Goal: Task Accomplishment & Management: Complete application form

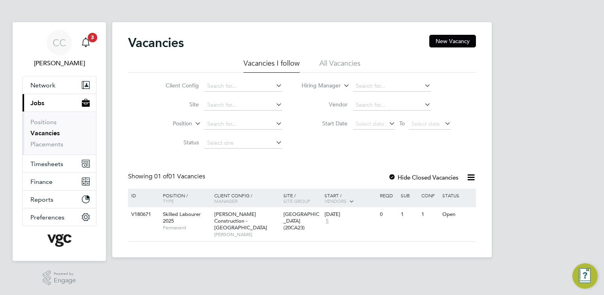
click at [47, 133] on link "Vacancies" at bounding box center [44, 133] width 29 height 8
click at [351, 58] on li "All Vacancies" at bounding box center [339, 65] width 41 height 14
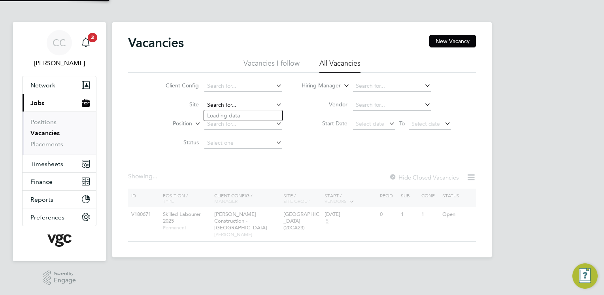
click at [220, 102] on input at bounding box center [243, 105] width 78 height 11
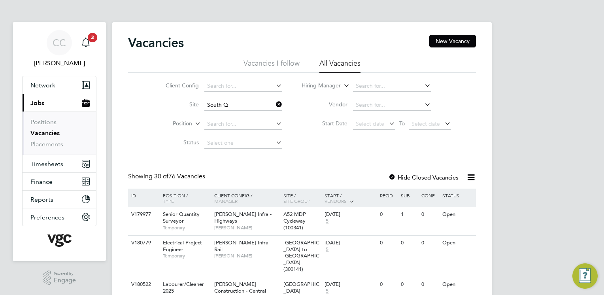
click at [243, 113] on b "South" at bounding box center [241, 115] width 15 height 7
type input "G400186 - [GEOGRAPHIC_DATA] All Areas"
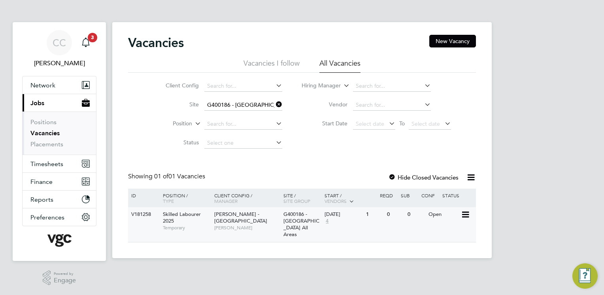
click at [259, 224] on span "[PERSON_NAME]" at bounding box center [246, 227] width 65 height 6
click at [48, 86] on span "Network" at bounding box center [42, 85] width 25 height 8
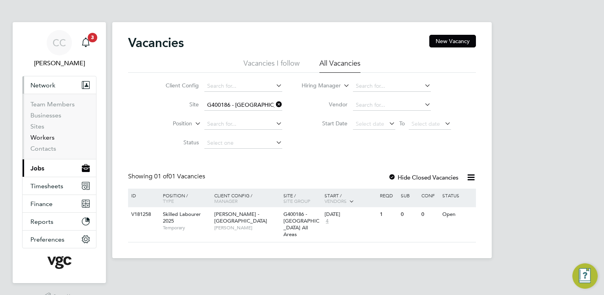
click at [46, 137] on link "Workers" at bounding box center [42, 138] width 24 height 8
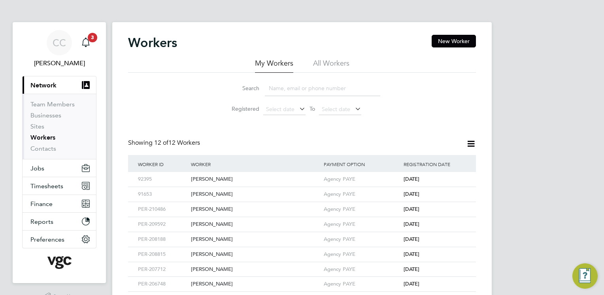
drag, startPoint x: 279, startPoint y: 85, endPoint x: 285, endPoint y: 91, distance: 8.7
click at [279, 85] on input at bounding box center [322, 88] width 115 height 15
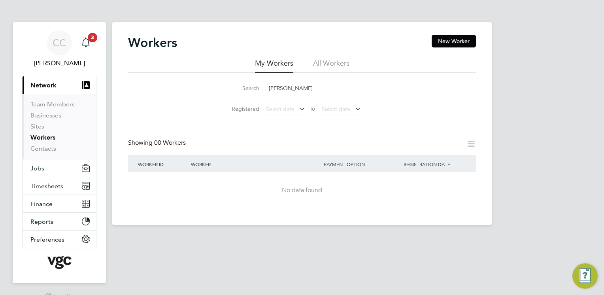
type input "[PERSON_NAME]"
click at [330, 61] on li "All Workers" at bounding box center [331, 65] width 36 height 14
click at [280, 61] on li "My Workers" at bounding box center [274, 65] width 38 height 14
drag, startPoint x: 316, startPoint y: 89, endPoint x: 221, endPoint y: 75, distance: 95.5
click at [221, 75] on div "Search Leith Donaldson Registered Select date To Select date" at bounding box center [302, 96] width 348 height 46
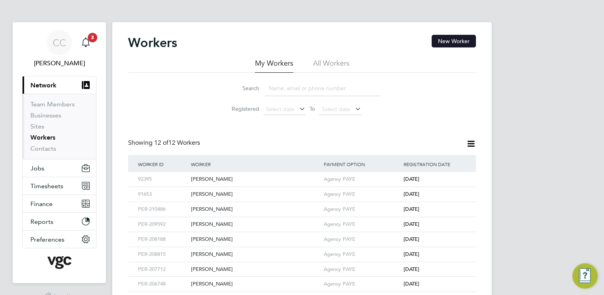
click at [455, 44] on button "New Worker" at bounding box center [454, 41] width 44 height 13
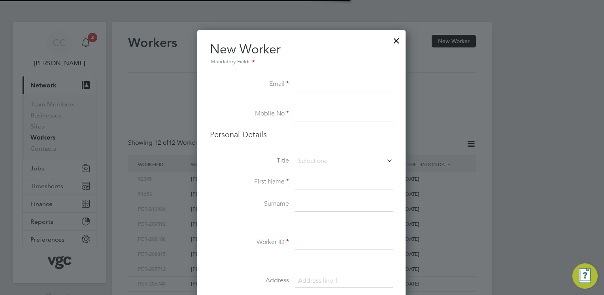
scroll to position [666, 209]
click at [305, 81] on input at bounding box center [344, 84] width 98 height 14
paste input "Leithdonaldson10@icloud.com"
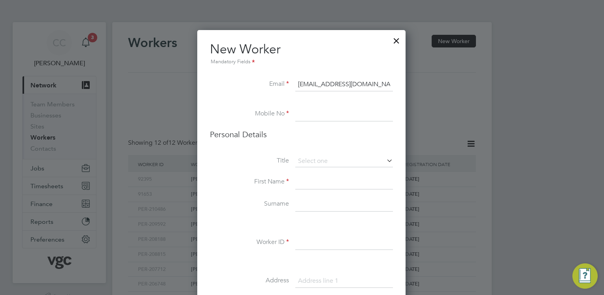
type input "Leithdonaldson10@icloud.com"
click at [313, 97] on li "Email Leithdonaldson10@icloud.com" at bounding box center [301, 88] width 183 height 22
click at [345, 117] on input at bounding box center [344, 114] width 98 height 14
type input "07847 197337"
click at [336, 139] on h3 "Personal Details" at bounding box center [301, 134] width 183 height 10
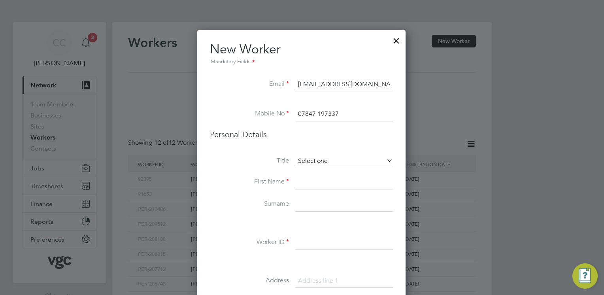
click at [322, 160] on input at bounding box center [344, 161] width 98 height 12
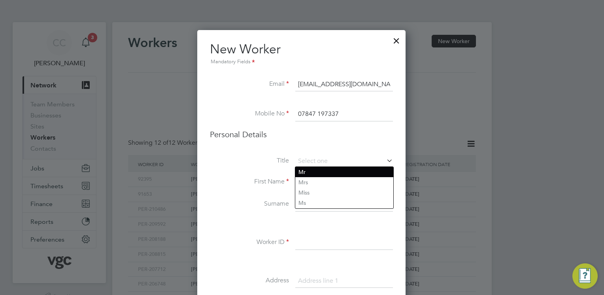
click at [312, 170] on li "Mr" at bounding box center [344, 172] width 98 height 10
type input "Mr"
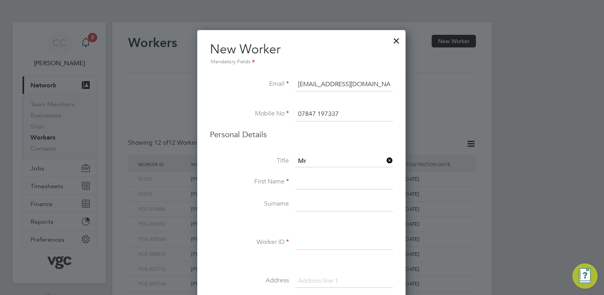
click at [321, 185] on input at bounding box center [344, 182] width 98 height 14
type input "Leith"
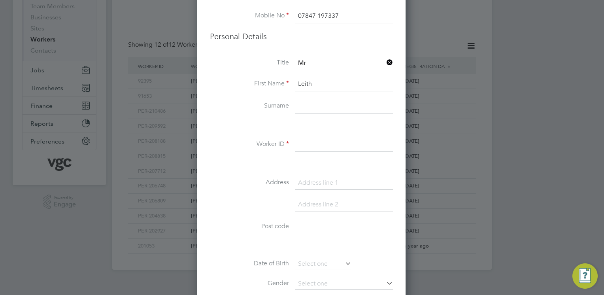
scroll to position [98, 0]
type input "Donaldson"
click at [294, 124] on li at bounding box center [301, 125] width 183 height 8
click at [310, 143] on input at bounding box center [344, 144] width 98 height 14
paste input "PER-205399"
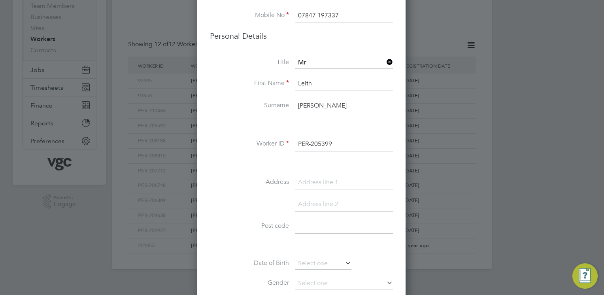
click at [301, 149] on input "PER-205399" at bounding box center [344, 144] width 98 height 14
type input "PER-205399"
click at [310, 159] on li at bounding box center [301, 163] width 183 height 8
click at [322, 173] on div "Title Mr First Name Leith Surname Donaldson Worker ID PER-205399 Address Post c…" at bounding box center [301, 200] width 183 height 287
click at [325, 178] on input at bounding box center [344, 182] width 98 height 14
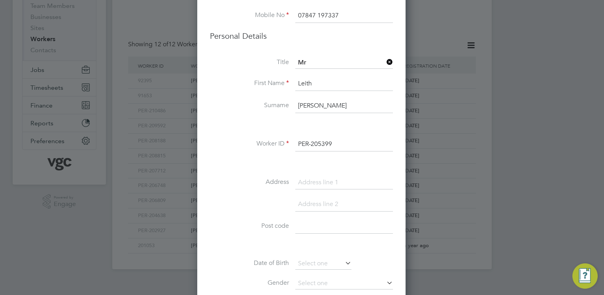
paste input "124 Sherbrooke Road"
type input "124 Sherbrooke Road"
click at [308, 192] on li "Address 124 Sherbrooke Road" at bounding box center [301, 186] width 183 height 22
click at [350, 198] on input at bounding box center [344, 204] width 98 height 14
paste input "Rosyth"
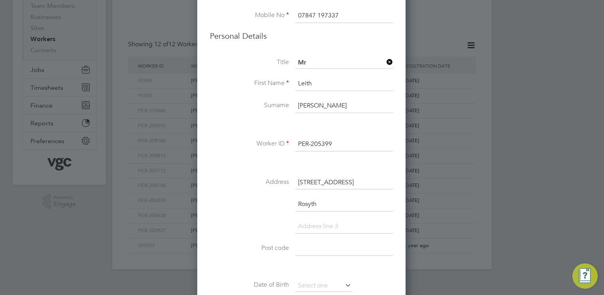
scroll to position [688, 209]
type input "Rosyth"
click at [343, 243] on input at bounding box center [344, 248] width 98 height 14
paste input "KY11 2YU"
type input "KY11 2YU"
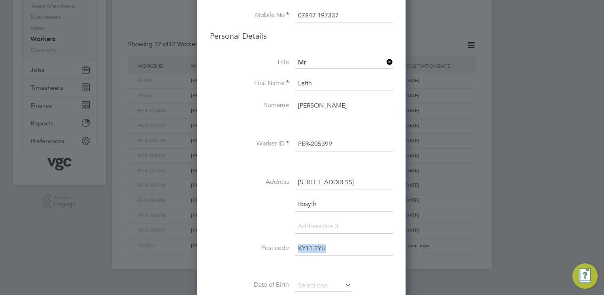
drag, startPoint x: 335, startPoint y: 259, endPoint x: 336, endPoint y: 263, distance: 4.4
click at [335, 263] on div "Title Mr First Name Leith Surname Donaldson Worker ID PER-205399 Address 124 Sh…" at bounding box center [301, 211] width 183 height 309
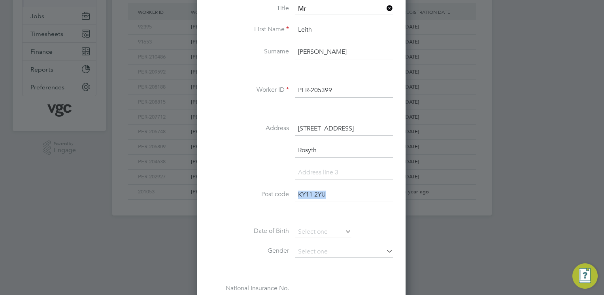
scroll to position [217, 0]
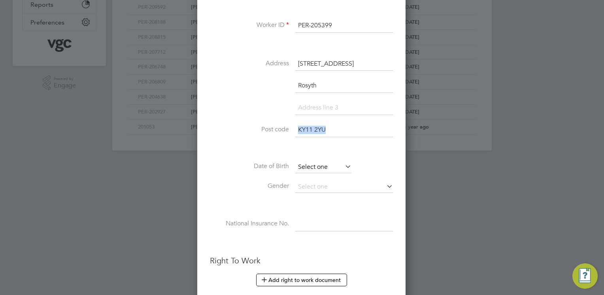
click at [307, 165] on input at bounding box center [323, 167] width 56 height 12
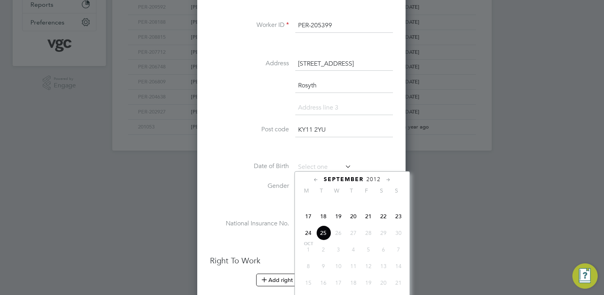
click at [376, 180] on span "2012" at bounding box center [373, 179] width 14 height 7
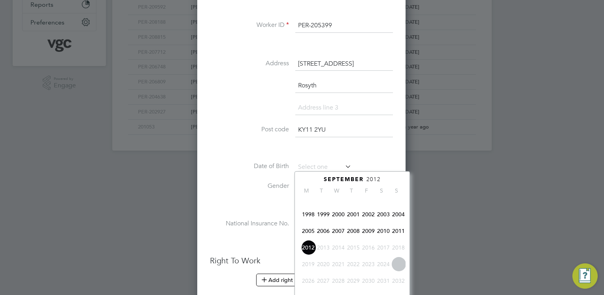
click at [353, 222] on span "2001" at bounding box center [353, 214] width 15 height 15
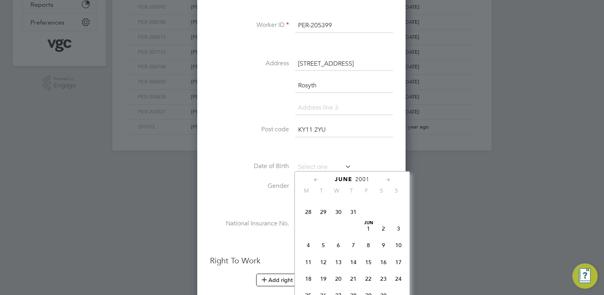
scroll to position [163, 0]
click at [398, 234] on span "3" at bounding box center [398, 229] width 15 height 15
type input "03 Jun 2001"
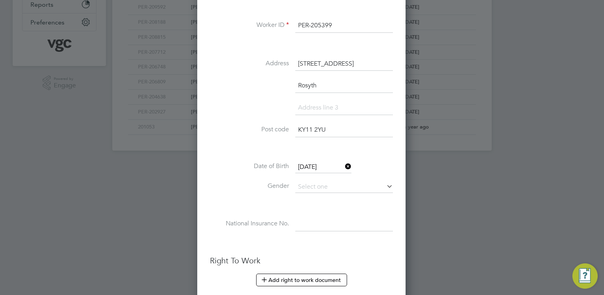
click at [390, 159] on div "Title Mr First Name Leith Surname Donaldson Worker ID PER-205399 Address 124 Sh…" at bounding box center [301, 92] width 183 height 309
click at [367, 186] on input at bounding box center [344, 187] width 98 height 12
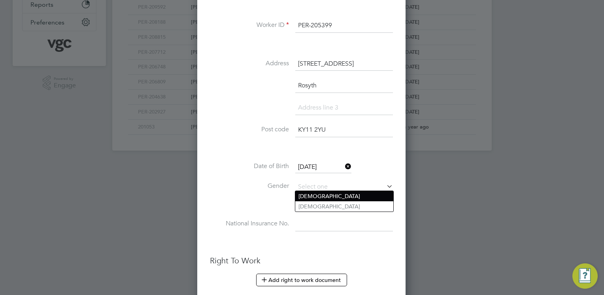
click at [329, 194] on li "Male" at bounding box center [344, 196] width 98 height 10
type input "Male"
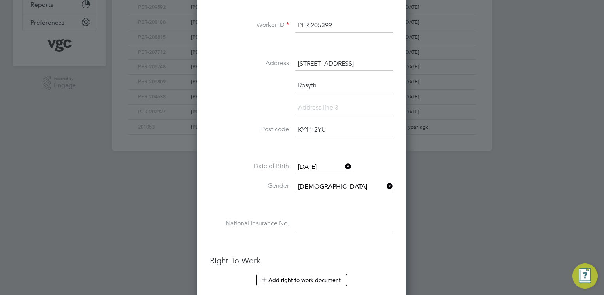
click at [264, 219] on label "National Insurance No." at bounding box center [249, 223] width 79 height 8
drag, startPoint x: 318, startPoint y: 225, endPoint x: 314, endPoint y: 222, distance: 4.8
click at [318, 225] on input at bounding box center [344, 224] width 98 height 14
paste input "PG969918C"
type input "PG 96 99 18 C"
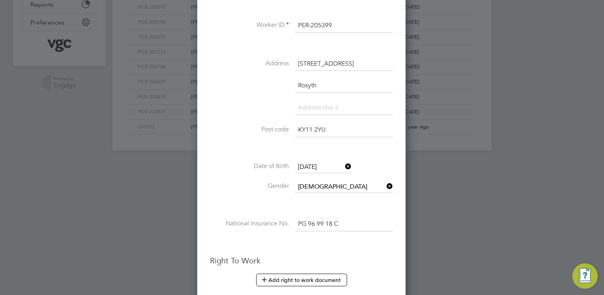
click at [305, 232] on li "National Insurance No. PG 96 99 18 C" at bounding box center [301, 228] width 183 height 22
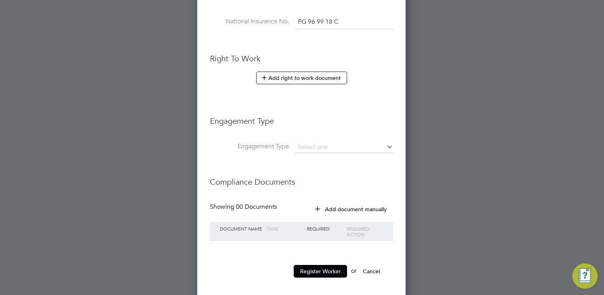
scroll to position [422, 0]
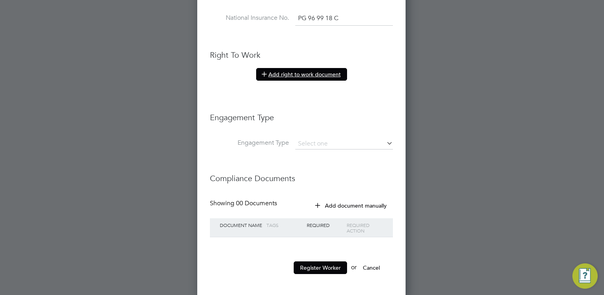
click at [292, 72] on button "Add right to work document" at bounding box center [301, 74] width 91 height 13
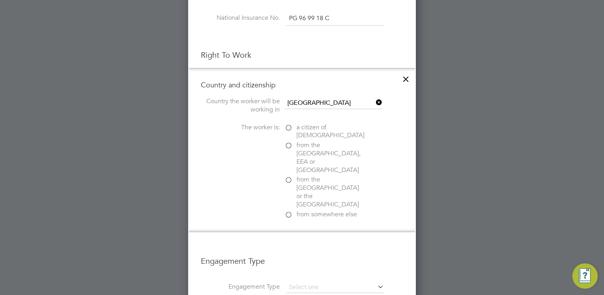
click at [289, 124] on label "a citizen of United Kingdom" at bounding box center [324, 131] width 79 height 17
click at [0, 0] on input "a citizen of United Kingdom" at bounding box center [0, 0] width 0 height 0
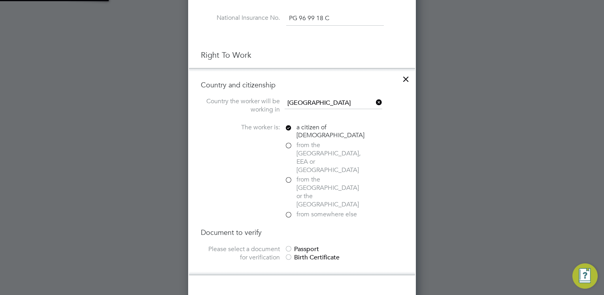
scroll to position [4, 4]
click at [289, 245] on div at bounding box center [289, 249] width 8 height 8
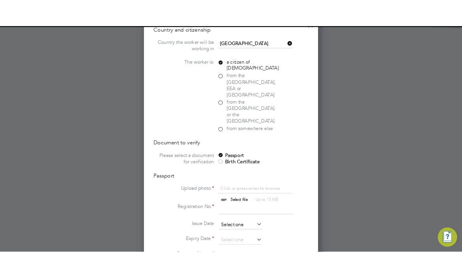
scroll to position [541, 0]
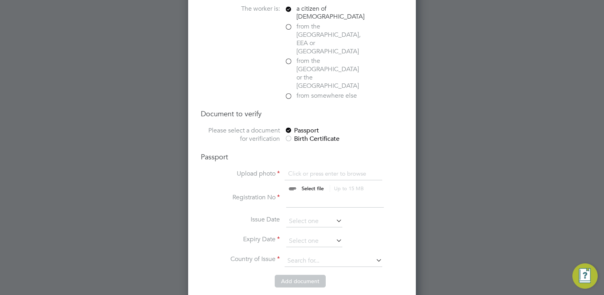
click at [311, 170] on input "file" at bounding box center [320, 182] width 124 height 24
type input "C:\fakepath\Yoti Verification.pdf"
click at [376, 168] on icon at bounding box center [377, 172] width 9 height 9
click at [310, 170] on input "file" at bounding box center [320, 182] width 124 height 24
type input "C:\fakepath\Passport.png"
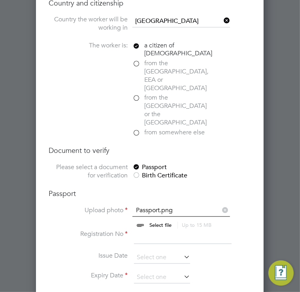
scroll to position [818, 0]
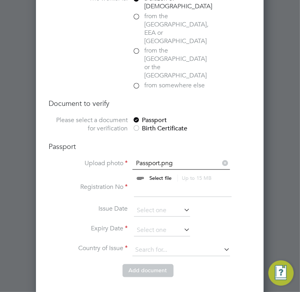
click at [141, 183] on input at bounding box center [183, 190] width 98 height 14
type input "134993118"
click at [157, 183] on li "Registration No 134993118" at bounding box center [150, 194] width 202 height 22
click at [152, 205] on input at bounding box center [162, 211] width 56 height 12
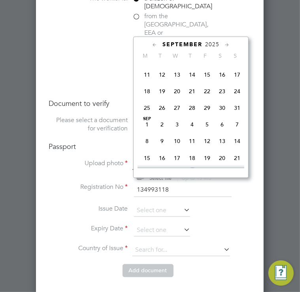
scroll to position [200, 0]
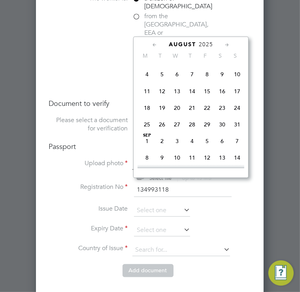
click at [205, 42] on span "2025" at bounding box center [206, 44] width 14 height 7
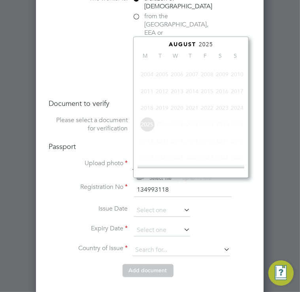
scroll to position [211, 0]
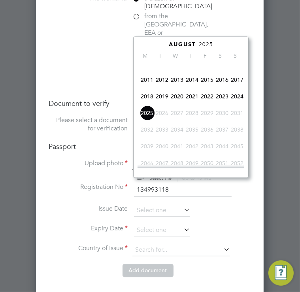
click at [208, 100] on span "2022" at bounding box center [207, 96] width 15 height 15
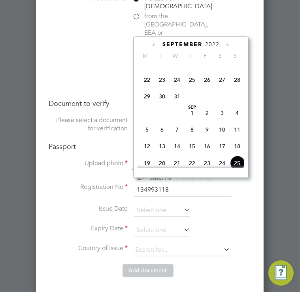
scroll to position [251, 0]
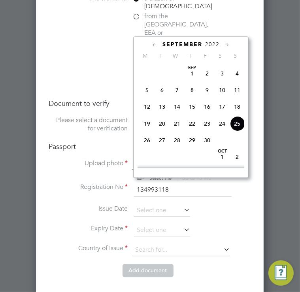
click at [206, 147] on span "30" at bounding box center [207, 139] width 15 height 15
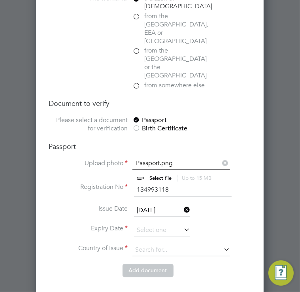
click at [169, 205] on input "30 Sep 2022" at bounding box center [162, 211] width 56 height 12
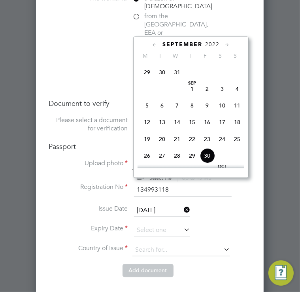
scroll to position [213, 0]
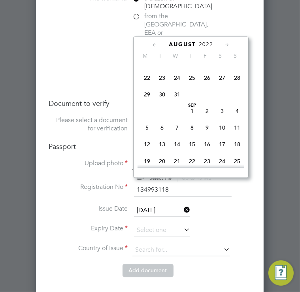
click at [162, 102] on span "30" at bounding box center [162, 94] width 15 height 15
type input "[DATE]"
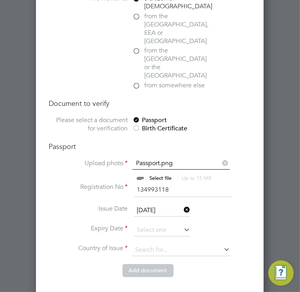
click at [256, 183] on li "Country and citizenship Country the worker will be working in United Kingdom Th…" at bounding box center [150, 118] width 226 height 358
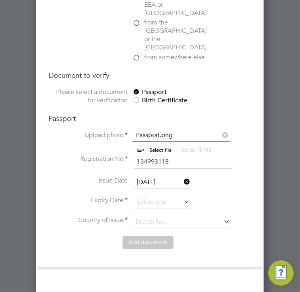
scroll to position [857, 0]
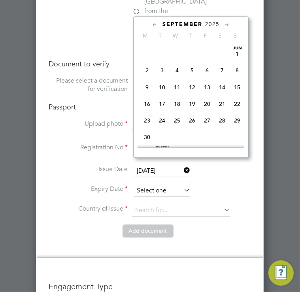
click at [158, 185] on input at bounding box center [162, 191] width 56 height 12
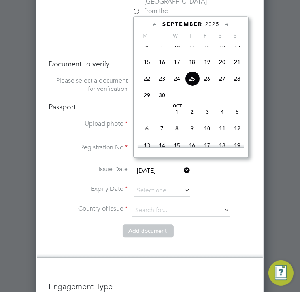
click at [214, 22] on span "2025" at bounding box center [212, 24] width 14 height 7
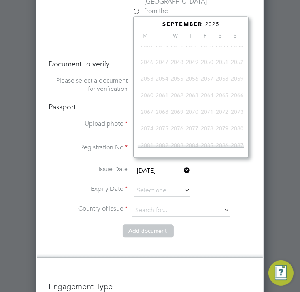
scroll to position [211, 0]
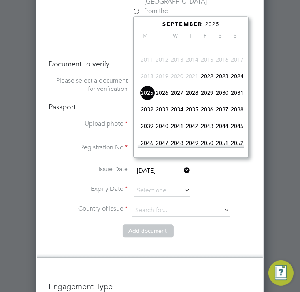
click at [146, 113] on span "2032" at bounding box center [147, 109] width 15 height 15
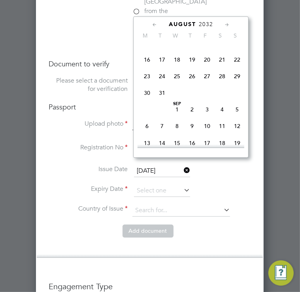
click at [145, 99] on span "30" at bounding box center [147, 92] width 15 height 15
type input "[DATE]"
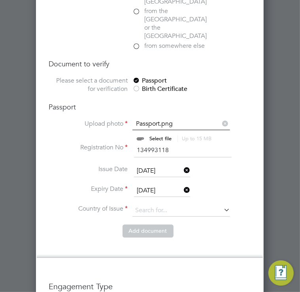
click at [251, 155] on li "Country and citizenship Country the worker will be working in United Kingdom Th…" at bounding box center [150, 79] width 226 height 358
click at [217, 205] on input at bounding box center [181, 211] width 98 height 12
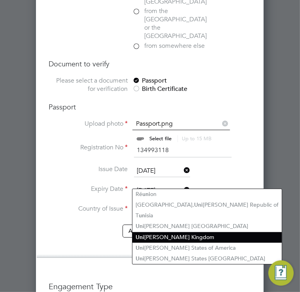
click at [164, 237] on li "Uni ted Kingdom" at bounding box center [206, 237] width 149 height 11
type input "United Kingdom"
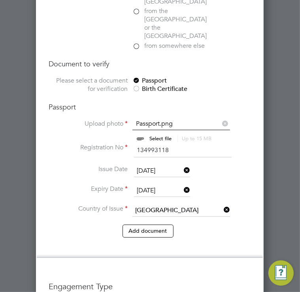
click at [257, 187] on li "Country and citizenship Country the worker will be working in United Kingdom Th…" at bounding box center [150, 79] width 226 height 358
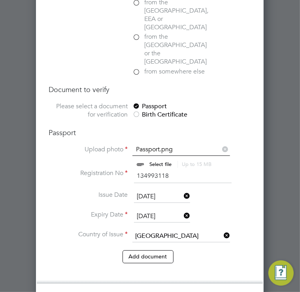
scroll to position [818, 0]
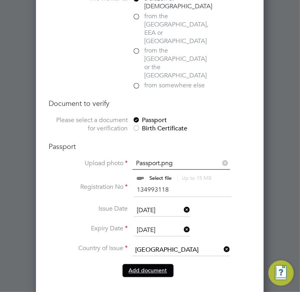
click at [157, 264] on button "Add document" at bounding box center [148, 270] width 51 height 13
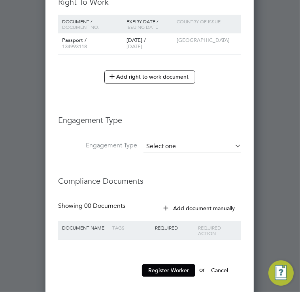
scroll to position [747, 0]
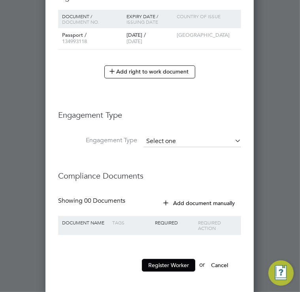
click at [158, 136] on input at bounding box center [192, 141] width 98 height 11
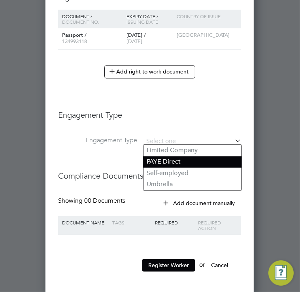
click at [169, 158] on li "PAYE Direct" at bounding box center [192, 162] width 98 height 11
type input "PAYE Direct"
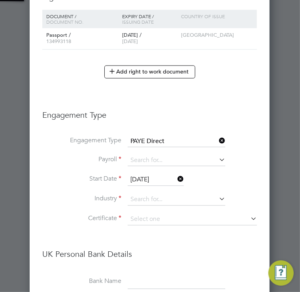
scroll to position [973, 240]
click at [211, 94] on ul "New Worker Mandatory Fields Email Leithdonaldson10@icloud.com Mobile No 07847 1…" at bounding box center [149, 36] width 215 height 950
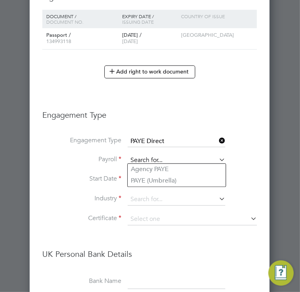
click at [162, 155] on input at bounding box center [177, 160] width 98 height 11
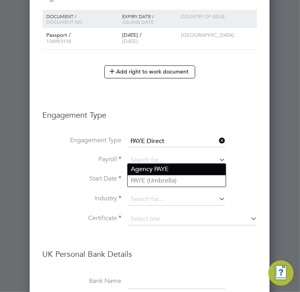
click at [161, 170] on li "Agency PAYE" at bounding box center [177, 169] width 98 height 11
type input "Agency PAYE"
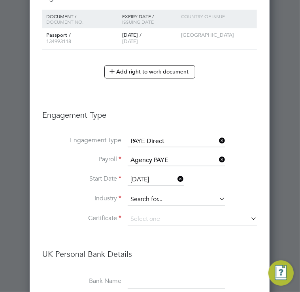
click at [150, 194] on input at bounding box center [177, 200] width 98 height 12
click at [156, 257] on li "Construction" at bounding box center [177, 261] width 98 height 11
type input "Construction"
click at [150, 214] on input at bounding box center [192, 220] width 129 height 12
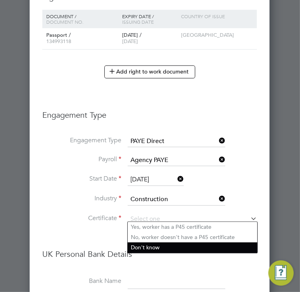
click at [160, 245] on li "Don't know" at bounding box center [193, 248] width 130 height 10
type input "Don't know"
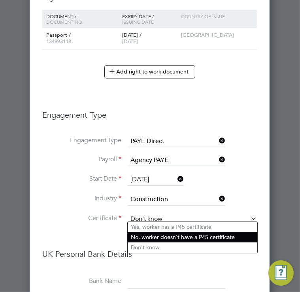
scroll to position [1012, 271]
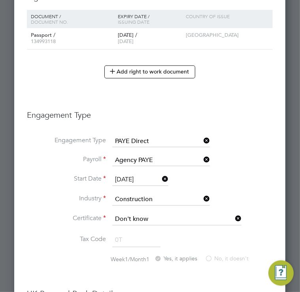
click at [61, 246] on li "Tax Code 0T" at bounding box center [150, 245] width 246 height 22
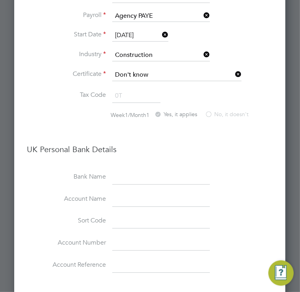
scroll to position [905, 0]
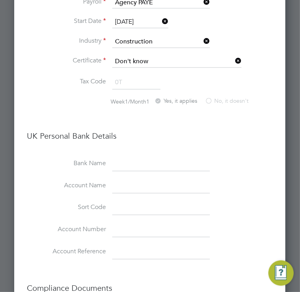
click at [143, 157] on input at bounding box center [161, 164] width 98 height 14
type input "Monzo Bank"
click at [145, 179] on input at bounding box center [161, 186] width 98 height 14
type input "<"
type input "[PERSON_NAME]"
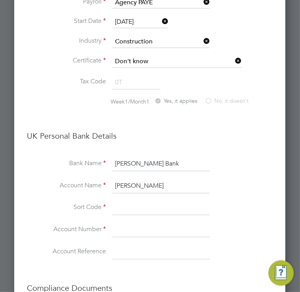
click at [123, 202] on input at bounding box center [161, 208] width 98 height 14
paste input "040003"
type input "04-00-03"
click at [142, 215] on li "Sort Code 04-00-03" at bounding box center [150, 212] width 246 height 22
click at [120, 225] on input at bounding box center [161, 230] width 98 height 14
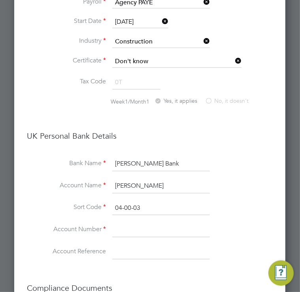
paste input "72460236"
type input "72460236"
click at [239, 223] on li "Account Number 72460236" at bounding box center [150, 234] width 246 height 22
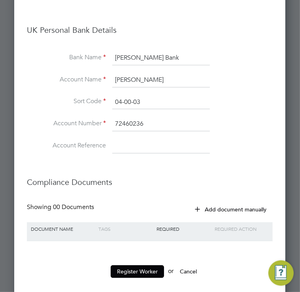
scroll to position [1015, 0]
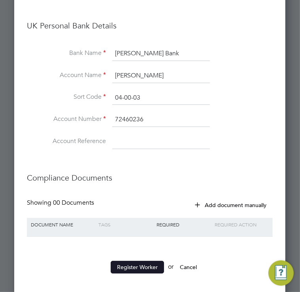
click at [133, 264] on button "Register Worker" at bounding box center [137, 267] width 53 height 13
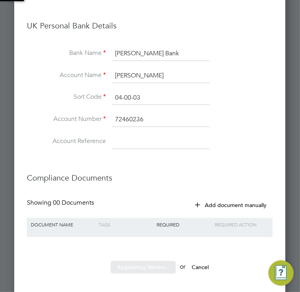
scroll to position [0, 0]
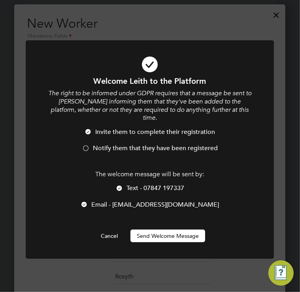
click at [89, 145] on div at bounding box center [86, 149] width 8 height 8
click at [149, 230] on button "Send Welcome Message" at bounding box center [167, 236] width 75 height 13
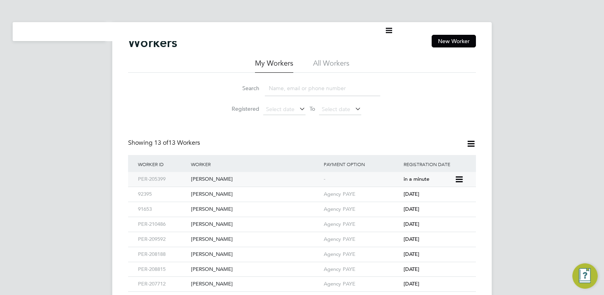
click at [204, 178] on div "[PERSON_NAME]" at bounding box center [255, 179] width 133 height 15
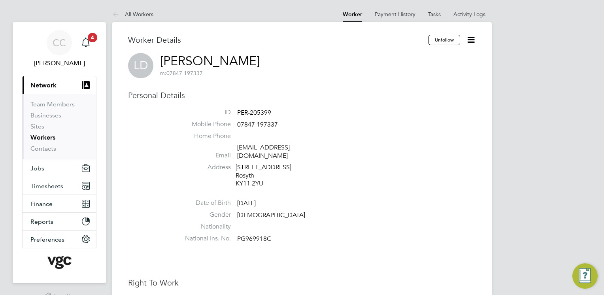
click at [473, 39] on icon at bounding box center [471, 40] width 10 height 10
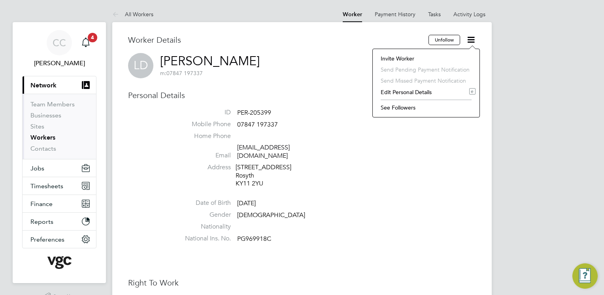
click at [400, 94] on li "Edit Personal Details e" at bounding box center [426, 92] width 99 height 11
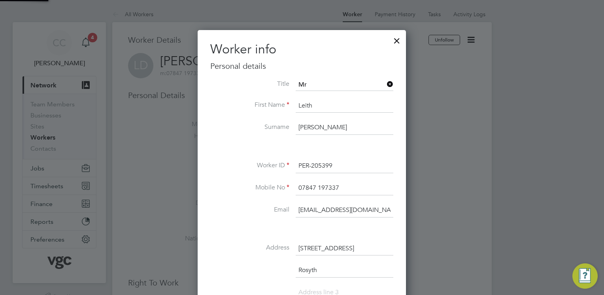
scroll to position [466, 209]
click at [398, 133] on div "Worker info Personal details Title First Name Leith Surname Donaldson Worker ID…" at bounding box center [302, 264] width 208 height 468
click at [329, 81] on input at bounding box center [345, 85] width 98 height 12
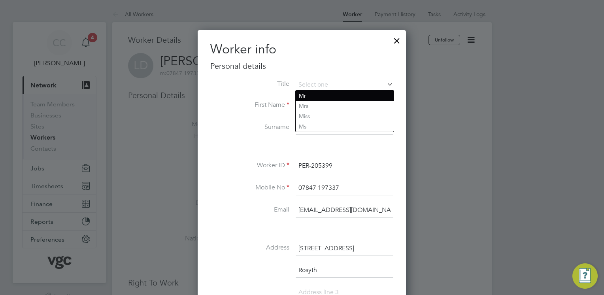
click at [313, 97] on li "Mr" at bounding box center [345, 96] width 98 height 10
type input "Mr"
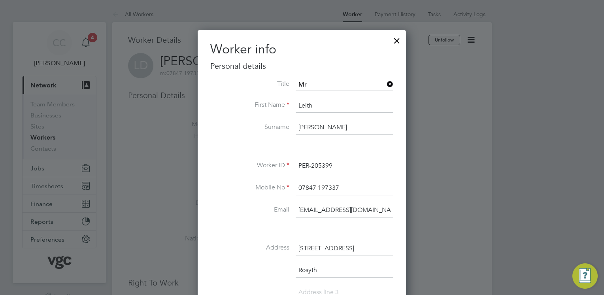
click at [229, 110] on li "First Name Leith" at bounding box center [301, 110] width 183 height 22
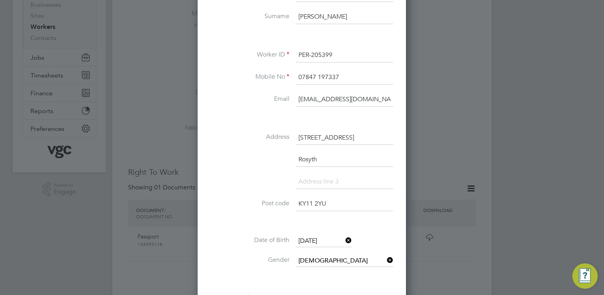
scroll to position [0, 0]
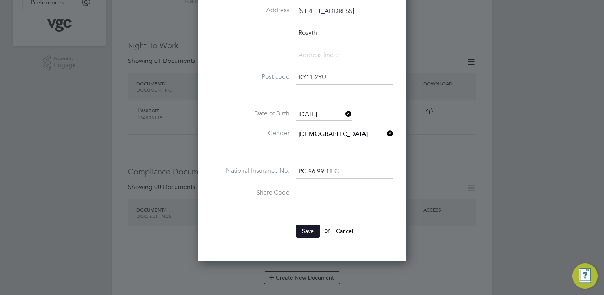
click at [312, 230] on button "Save" at bounding box center [308, 230] width 25 height 13
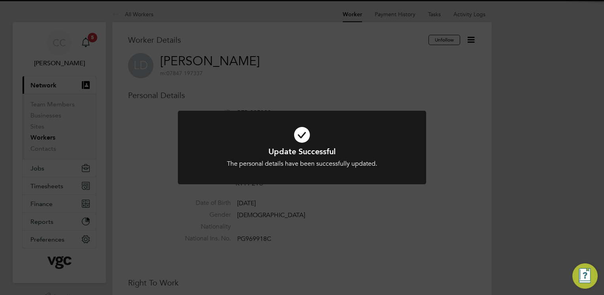
click at [444, 151] on div "Update Successful The personal details have been successfully updated. Cancel O…" at bounding box center [302, 147] width 604 height 295
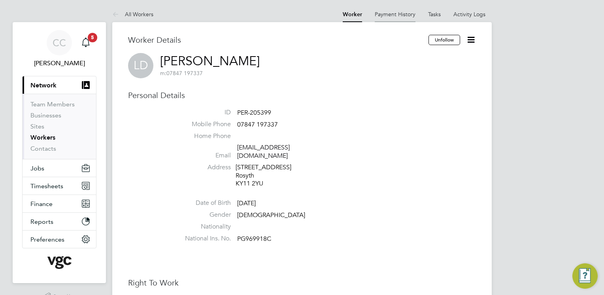
click at [392, 15] on link "Payment History" at bounding box center [395, 14] width 41 height 7
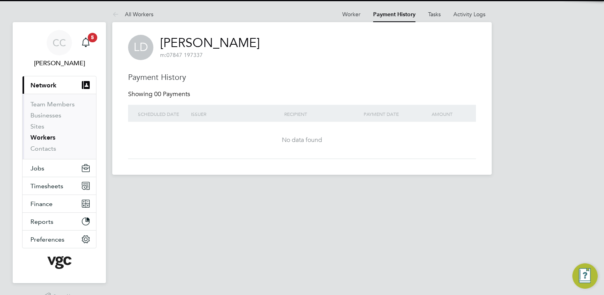
click at [362, 15] on at-navigation-tab "Worker" at bounding box center [351, 13] width 31 height 7
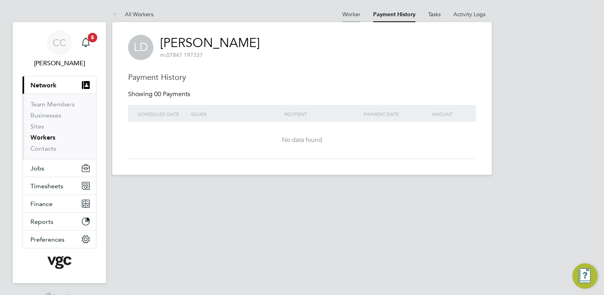
click at [356, 14] on link "Worker" at bounding box center [351, 14] width 18 height 7
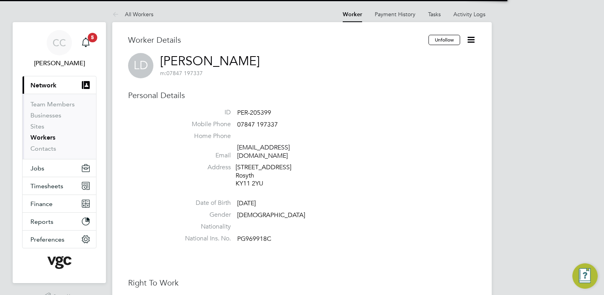
click at [471, 41] on icon at bounding box center [471, 40] width 10 height 10
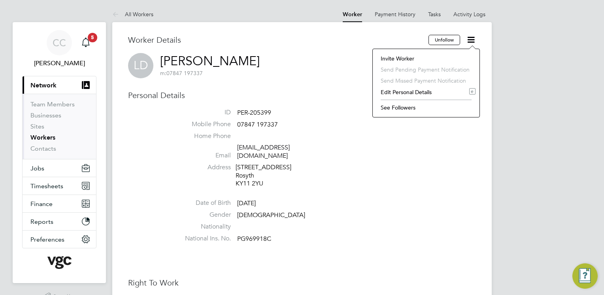
click at [335, 63] on div "LD Leith Donaldson m: 07847 197337" at bounding box center [302, 65] width 348 height 25
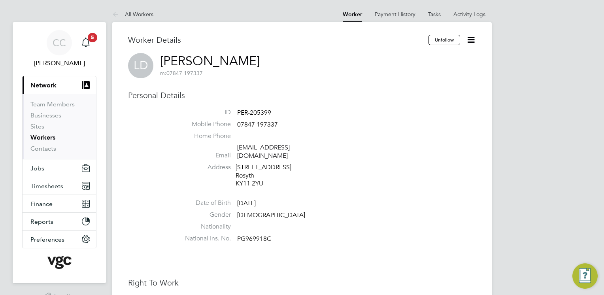
click at [57, 86] on button "Current page: Network" at bounding box center [60, 84] width 74 height 17
click at [42, 168] on span "Jobs" at bounding box center [37, 168] width 14 height 8
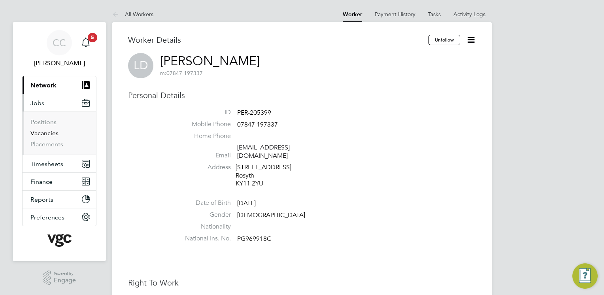
click at [51, 132] on link "Vacancies" at bounding box center [44, 133] width 28 height 8
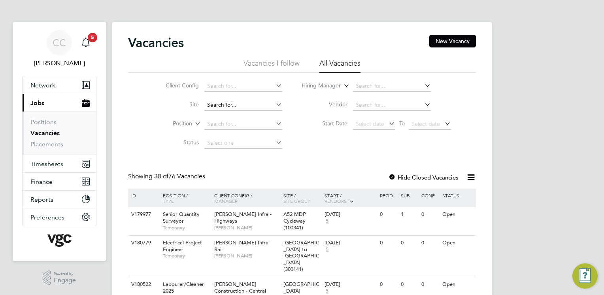
click at [238, 105] on input at bounding box center [243, 105] width 78 height 11
click at [237, 115] on b "South" at bounding box center [241, 115] width 15 height 7
type input "G400186 - [GEOGRAPHIC_DATA] All Areas"
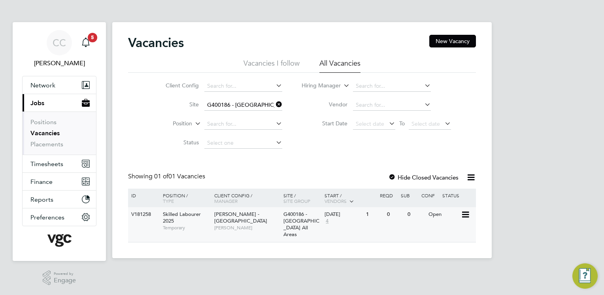
click at [247, 227] on div "Lovell - Scotland Kevin Kelly" at bounding box center [246, 220] width 69 height 27
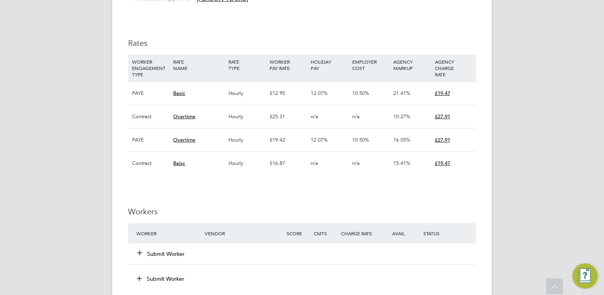
scroll to position [593, 0]
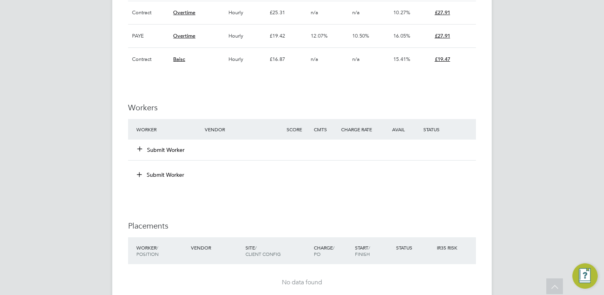
click at [153, 155] on div "Submit Worker" at bounding box center [175, 150] width 82 height 14
click at [162, 146] on button "Submit Worker" at bounding box center [161, 150] width 47 height 8
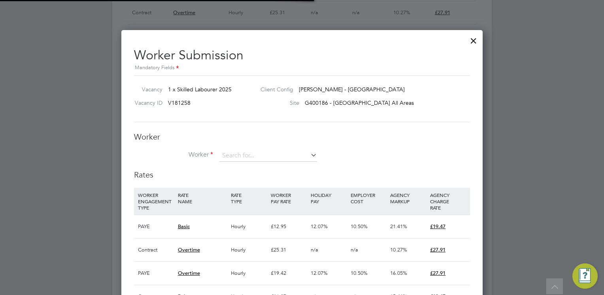
scroll to position [23, 54]
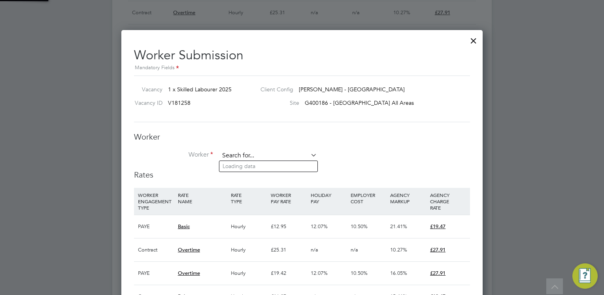
click at [253, 151] on input at bounding box center [268, 156] width 98 height 12
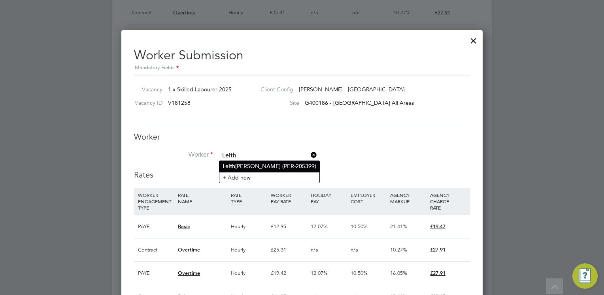
click at [259, 168] on li "Leith Donaldson (PER-205399)" at bounding box center [269, 166] width 100 height 11
type input "Leith Donaldson (PER-205399)"
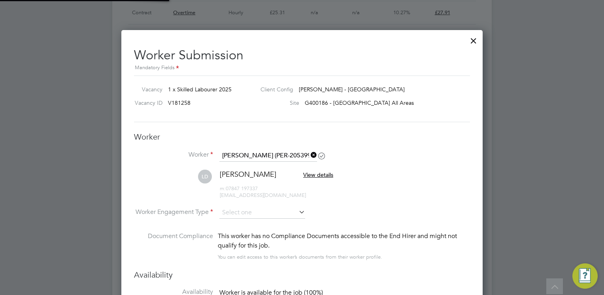
click at [394, 165] on li "Worker Leith Donaldson (PER-205399)" at bounding box center [302, 160] width 336 height 20
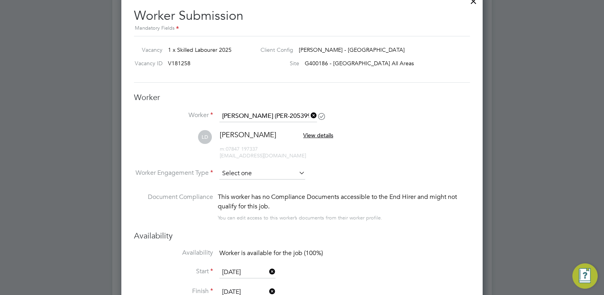
click at [268, 175] on input at bounding box center [262, 174] width 86 height 12
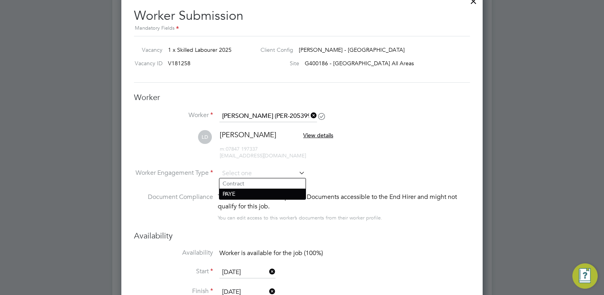
click at [241, 192] on li "PAYE" at bounding box center [262, 194] width 86 height 10
type input "PAYE"
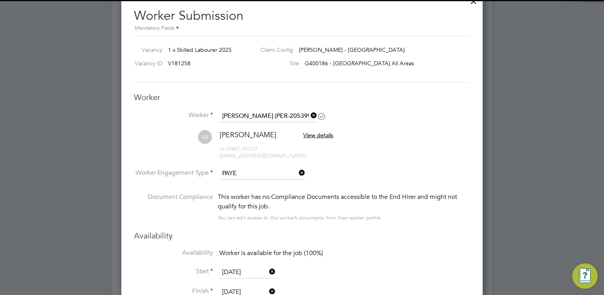
click at [381, 157] on li "LD Leith Donaldson View details m: 07847 197337 leithdonaldson10@icloud.com" at bounding box center [302, 149] width 336 height 38
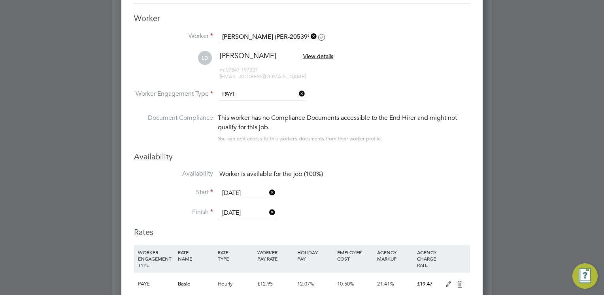
click at [359, 165] on div "Availability Availability Worker is available for the job (100%) Start 25 Sep 2…" at bounding box center [302, 188] width 336 height 75
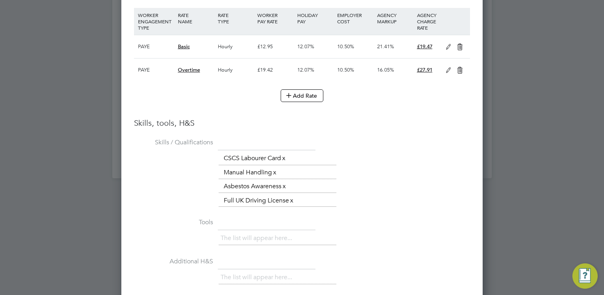
click at [293, 199] on link "x" at bounding box center [292, 200] width 6 height 10
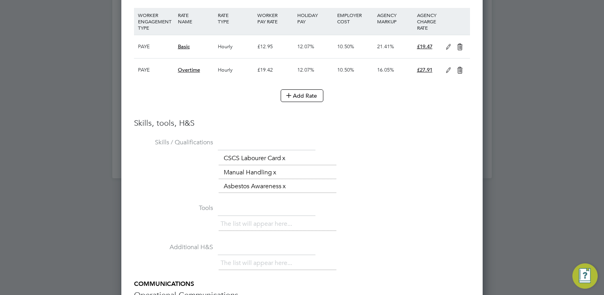
click at [367, 177] on div "The list will appear here... CSCS Labourer Card x Manual Handling x Asbestos Aw…" at bounding box center [344, 172] width 251 height 42
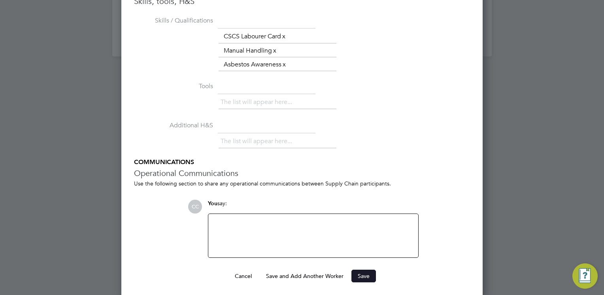
click at [368, 273] on button "Save" at bounding box center [363, 276] width 25 height 13
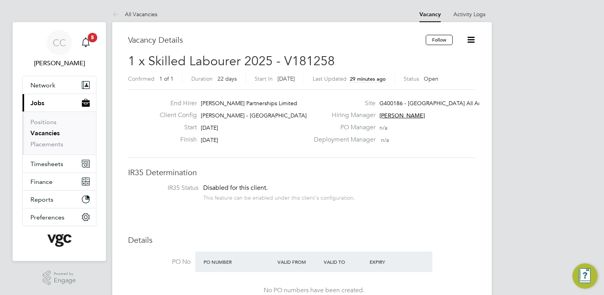
click at [473, 41] on icon at bounding box center [471, 40] width 10 height 10
click at [364, 51] on div "Vacancy Details" at bounding box center [277, 44] width 298 height 18
click at [52, 146] on link "Placements" at bounding box center [46, 144] width 33 height 8
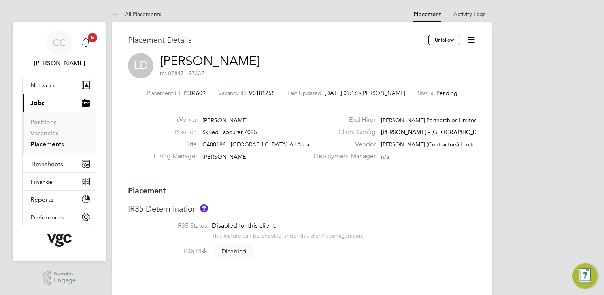
click at [468, 40] on icon at bounding box center [471, 40] width 10 height 10
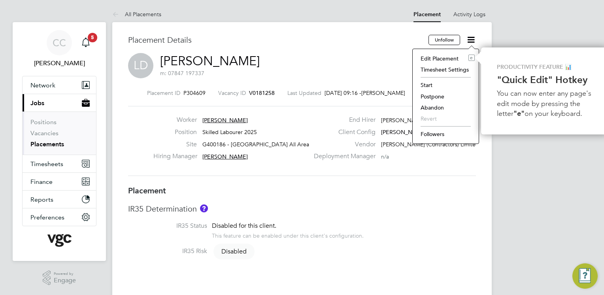
scroll to position [0, 3]
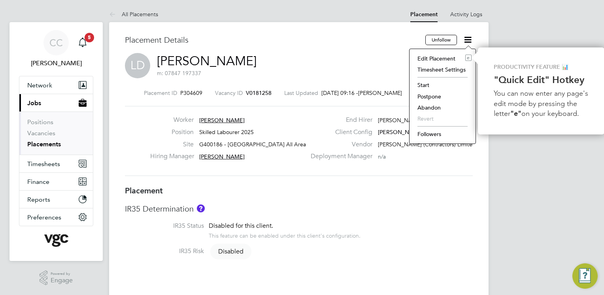
click at [323, 77] on div "[PERSON_NAME] m: 07847 197337" at bounding box center [299, 66] width 348 height 27
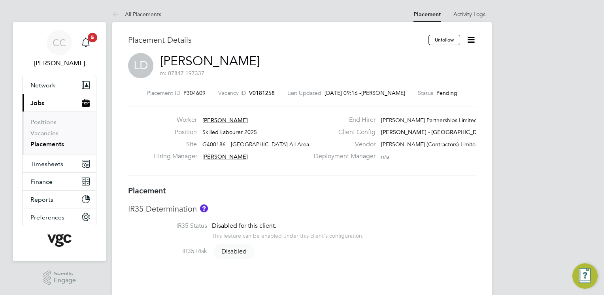
click at [475, 39] on icon at bounding box center [471, 40] width 10 height 10
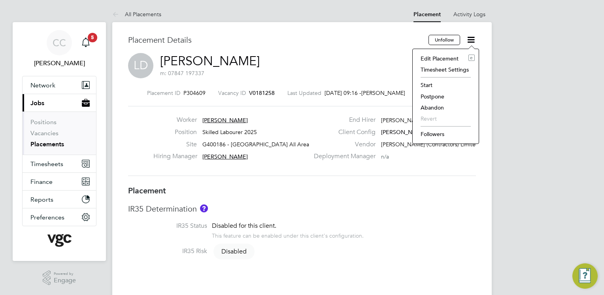
click at [431, 85] on li "Start" at bounding box center [446, 84] width 58 height 11
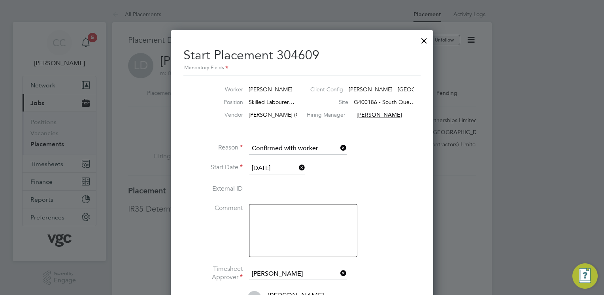
click at [265, 189] on input at bounding box center [298, 189] width 98 height 14
click at [409, 211] on li "Comment" at bounding box center [301, 234] width 237 height 61
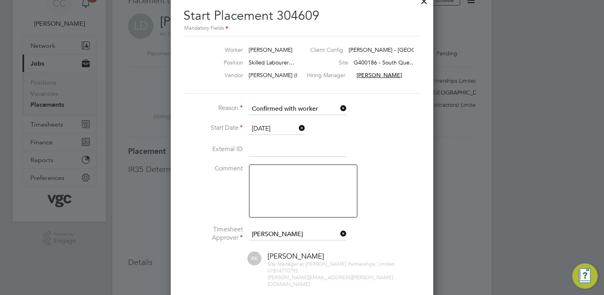
click at [253, 267] on div "[PERSON_NAME] Site Manager at [PERSON_NAME] Partnerships Limited 07814770792 [P…" at bounding box center [301, 269] width 237 height 36
click at [275, 152] on input at bounding box center [298, 150] width 98 height 14
paste input "PER-205399"
type input "PER-205399"
click at [393, 146] on li "External ID PER-205399" at bounding box center [301, 154] width 237 height 22
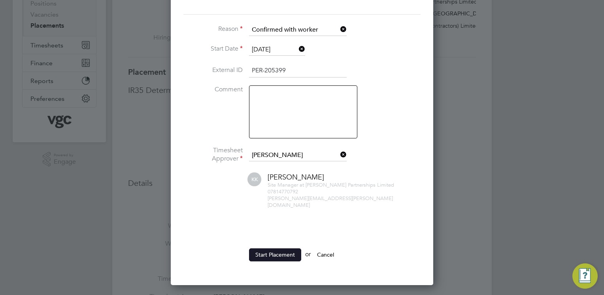
click at [277, 250] on button "Start Placement" at bounding box center [275, 254] width 52 height 13
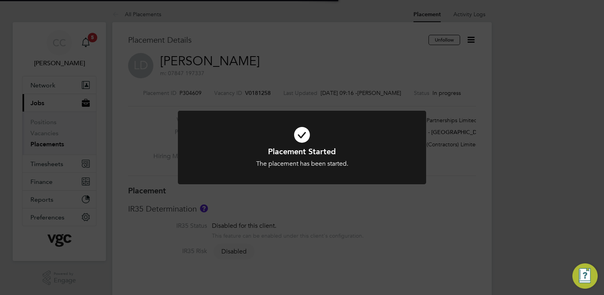
click at [430, 208] on div "Placement Started The placement has been started. Cancel Okay" at bounding box center [302, 147] width 604 height 295
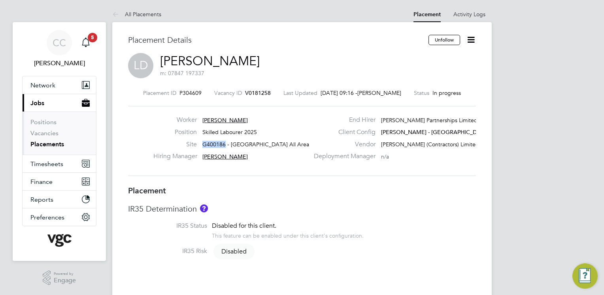
drag, startPoint x: 202, startPoint y: 142, endPoint x: 223, endPoint y: 145, distance: 21.5
click at [223, 145] on span "G400186 - [GEOGRAPHIC_DATA] All Areas" at bounding box center [256, 144] width 109 height 7
copy span "G400186"
click at [234, 182] on div "Placement ID P304609 Vacancy ID V0181258 Last Updated [DATE] 09:16 - [PERSON_NA…" at bounding box center [302, 133] width 348 height 106
click at [45, 140] on li "Vacancies" at bounding box center [59, 134] width 59 height 11
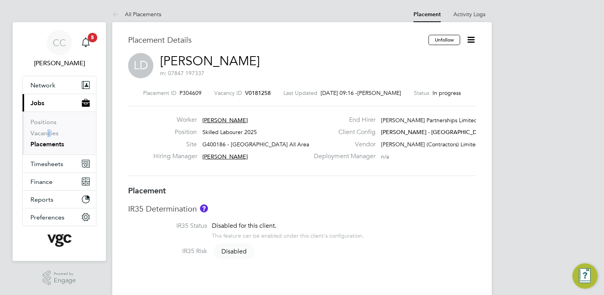
drag, startPoint x: 46, startPoint y: 140, endPoint x: 73, endPoint y: 149, distance: 28.6
click at [60, 143] on link "Placements" at bounding box center [47, 144] width 34 height 8
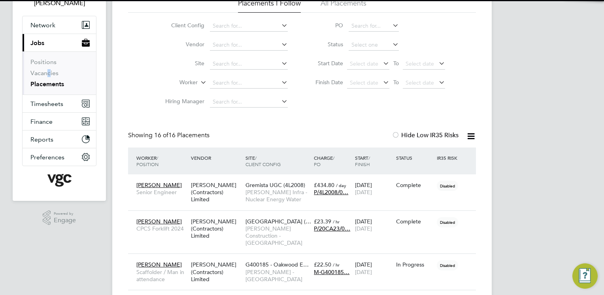
scroll to position [4, 4]
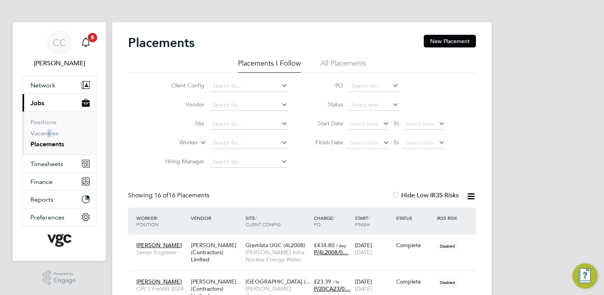
click at [83, 40] on icon "Main navigation" at bounding box center [86, 42] width 8 height 8
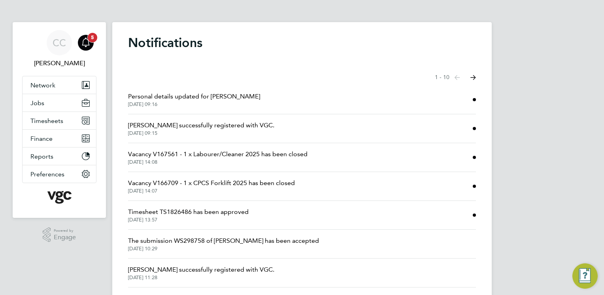
click at [89, 40] on span "5" at bounding box center [92, 37] width 9 height 9
click at [100, 67] on app-nav-sections-wrapper "CC [PERSON_NAME] Notifications 5 Applications: Network Team Members Businesses …" at bounding box center [59, 120] width 93 height 196
